Goal: Navigation & Orientation: Find specific page/section

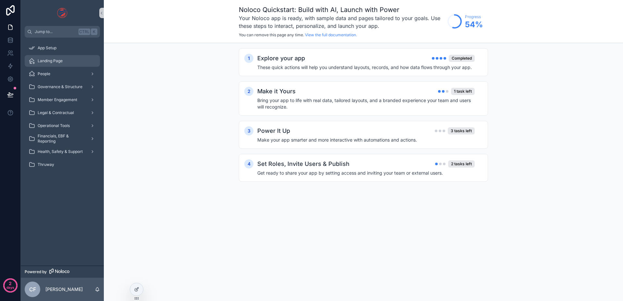
click at [46, 60] on span "Landing Page" at bounding box center [50, 60] width 25 height 5
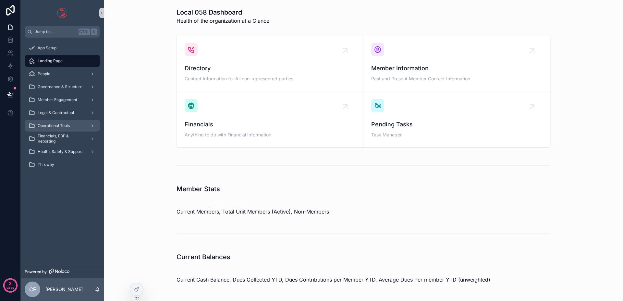
click at [59, 124] on span "Operational Tools" at bounding box center [54, 125] width 32 height 5
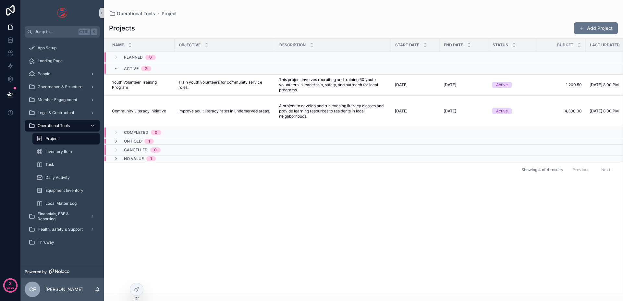
click at [59, 124] on span "Operational Tools" at bounding box center [54, 125] width 32 height 5
click at [56, 153] on span "Inventory Item" at bounding box center [58, 151] width 27 height 5
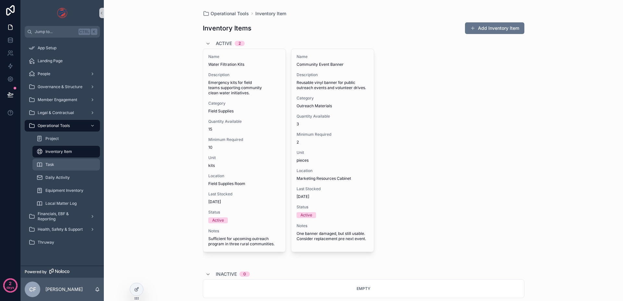
click at [49, 164] on span "Task" at bounding box center [49, 164] width 9 height 5
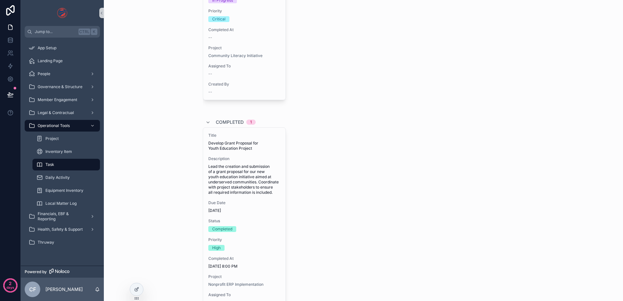
scroll to position [259, 0]
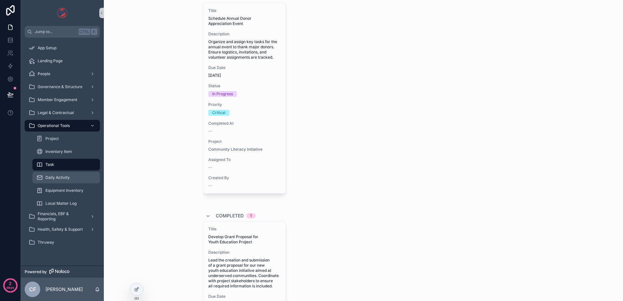
click at [60, 177] on span "Daily Activity" at bounding box center [57, 177] width 24 height 5
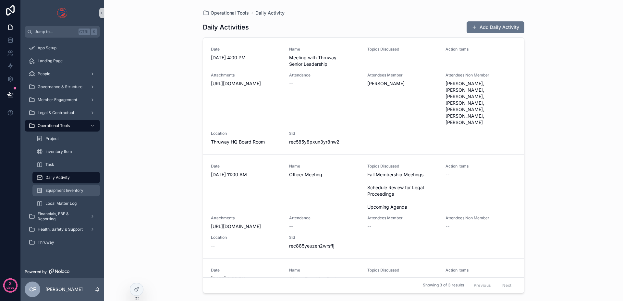
click at [60, 192] on span "Equipment Inventory" at bounding box center [64, 190] width 38 height 5
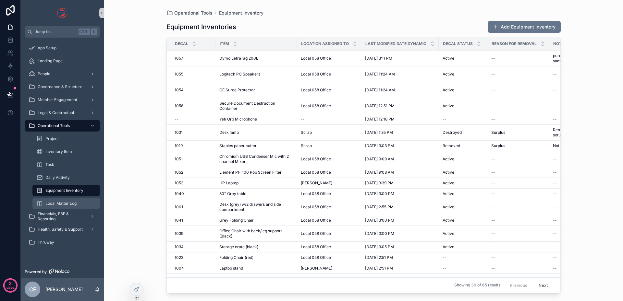
click at [59, 204] on span "Local Matter Log" at bounding box center [60, 203] width 31 height 5
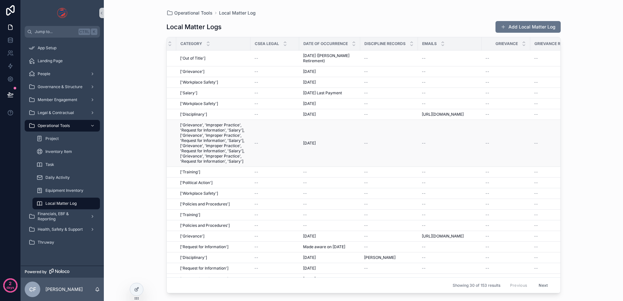
scroll to position [0, 122]
click at [444, 117] on span "[URL][DOMAIN_NAME]" at bounding box center [440, 114] width 42 height 5
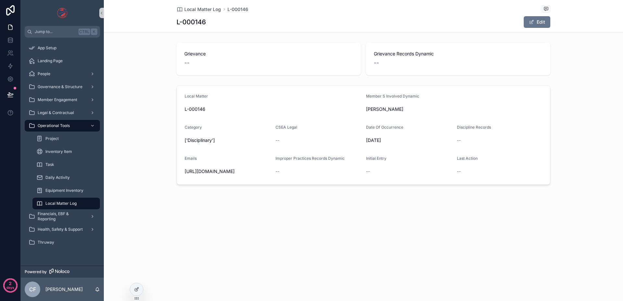
drag, startPoint x: 232, startPoint y: 177, endPoint x: 182, endPoint y: 169, distance: 50.6
click at [182, 169] on form "Local Matter L-000146 Member S Involved Dynamic [PERSON_NAME] Category ['Discip…" at bounding box center [363, 135] width 373 height 99
